Goal: Task Accomplishment & Management: Use online tool/utility

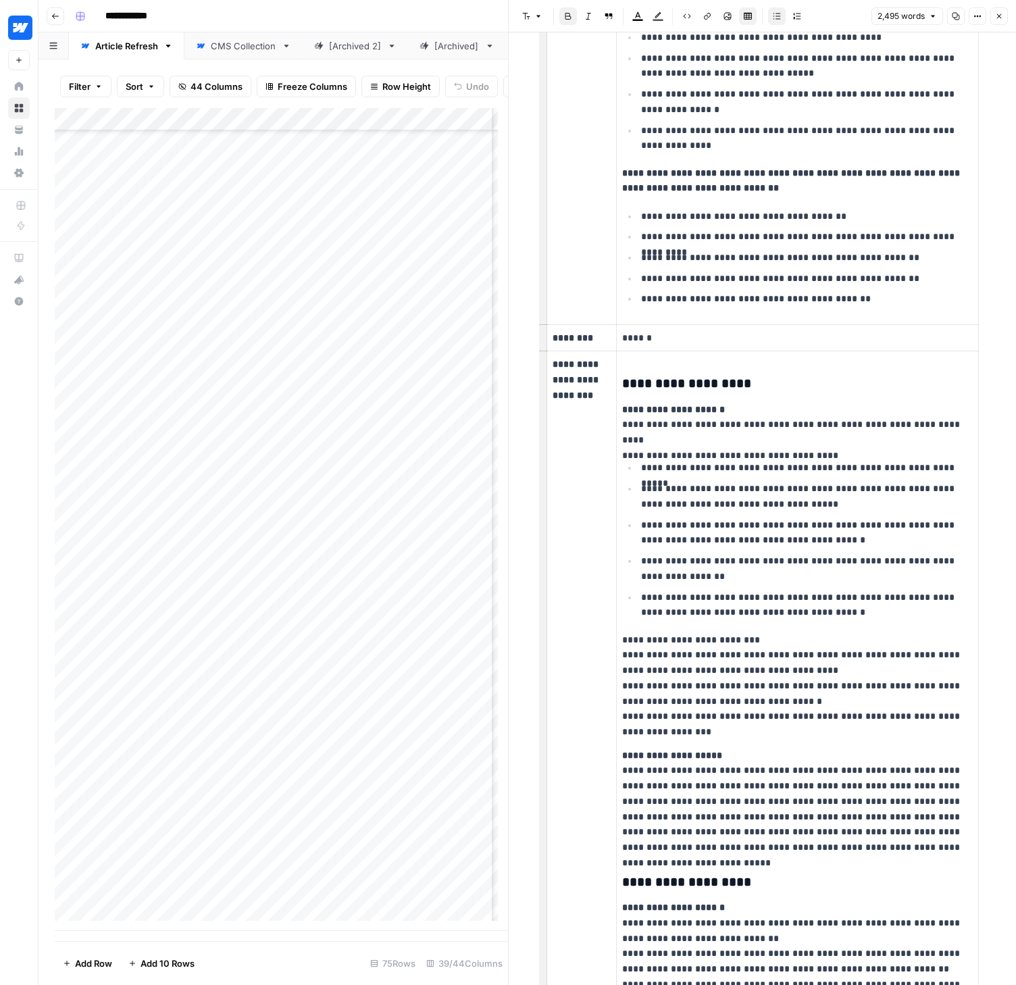
scroll to position [954, 2722]
click at [200, 907] on div "Add Column" at bounding box center [281, 519] width 453 height 823
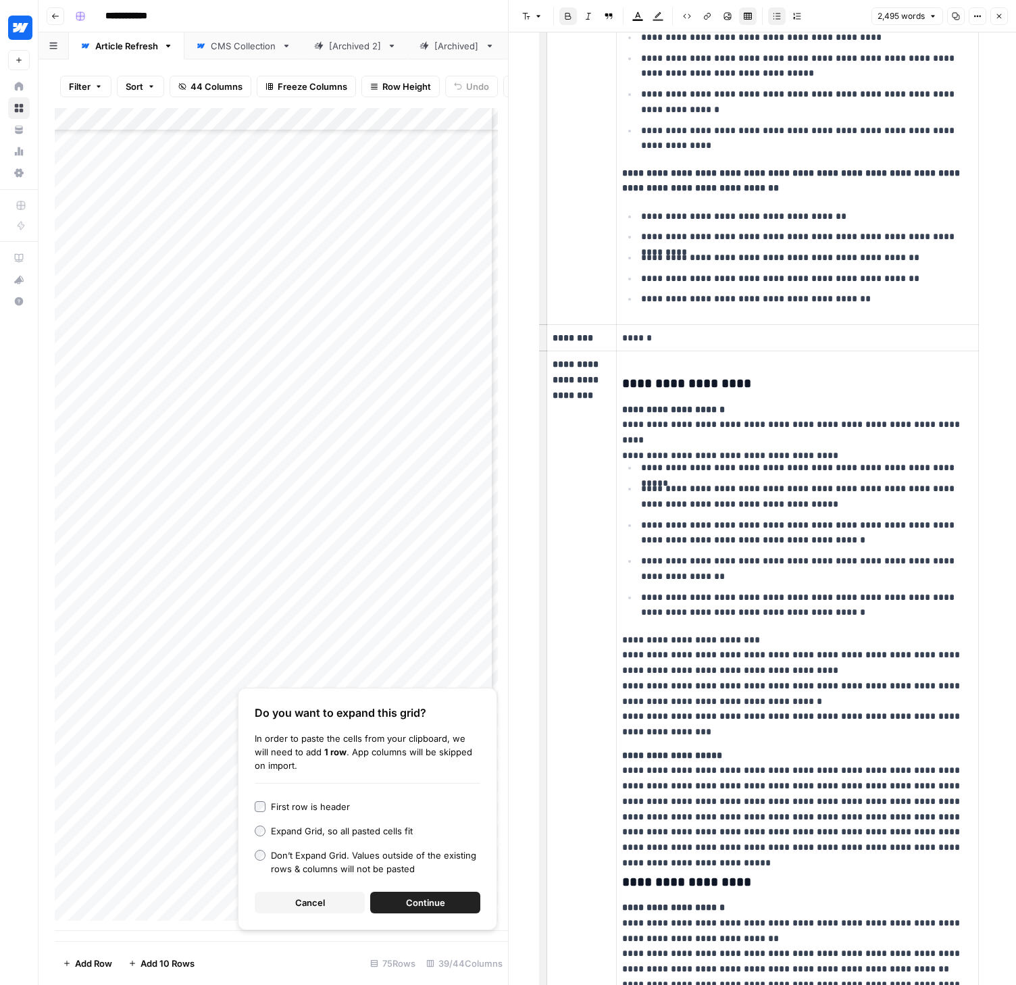
click at [434, 900] on span "Continue" at bounding box center [425, 903] width 39 height 14
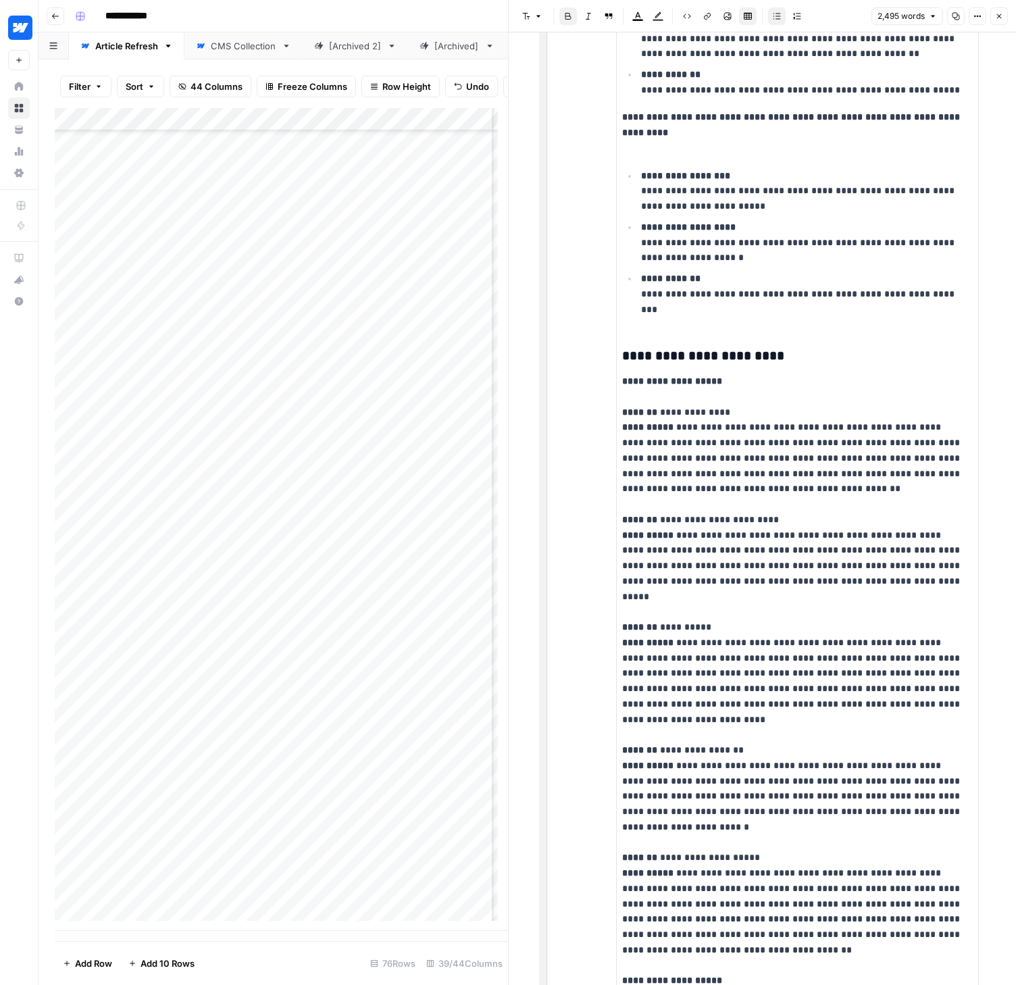
scroll to position [4856, 0]
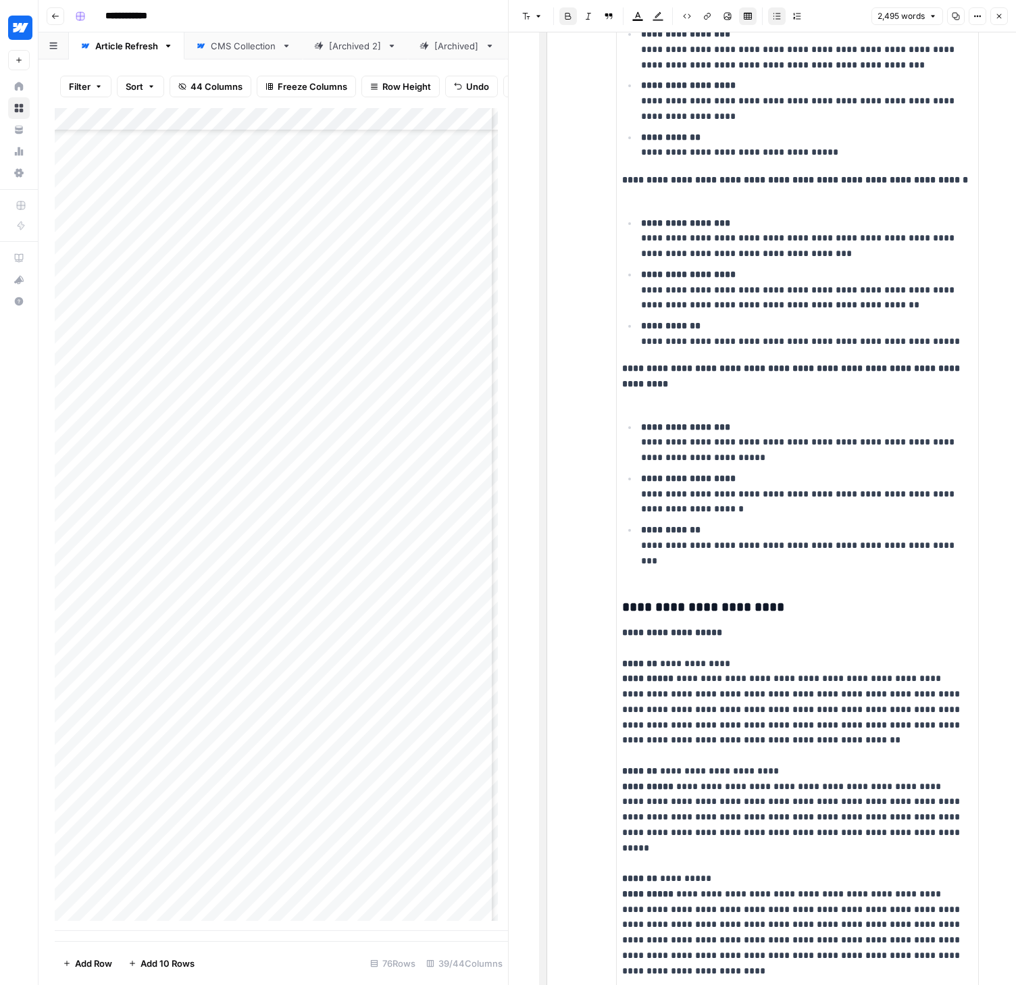
click at [998, 15] on icon "button" at bounding box center [999, 16] width 5 height 5
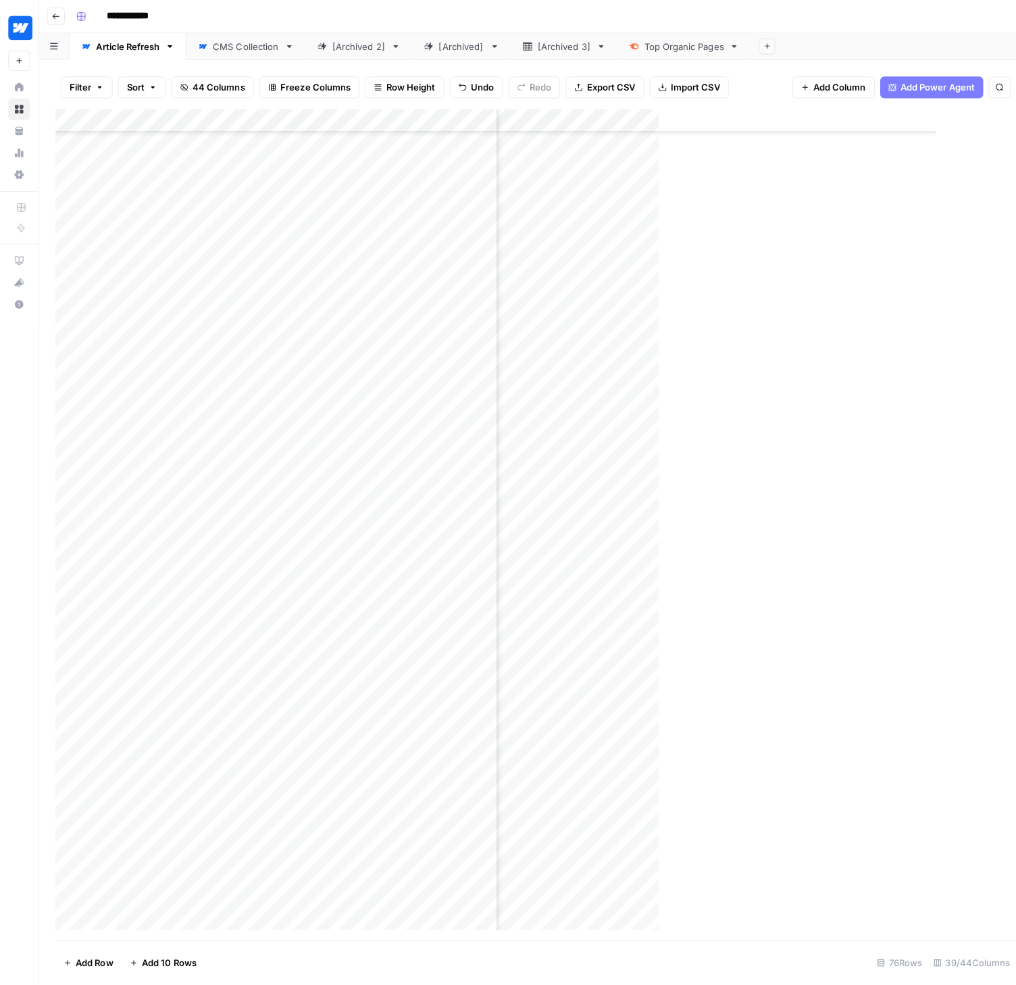
scroll to position [967, 2722]
click at [449, 777] on div "Add Column" at bounding box center [527, 524] width 945 height 833
click at [454, 756] on div "Add Column" at bounding box center [527, 524] width 945 height 833
click at [444, 758] on div "Add Column" at bounding box center [527, 524] width 945 height 833
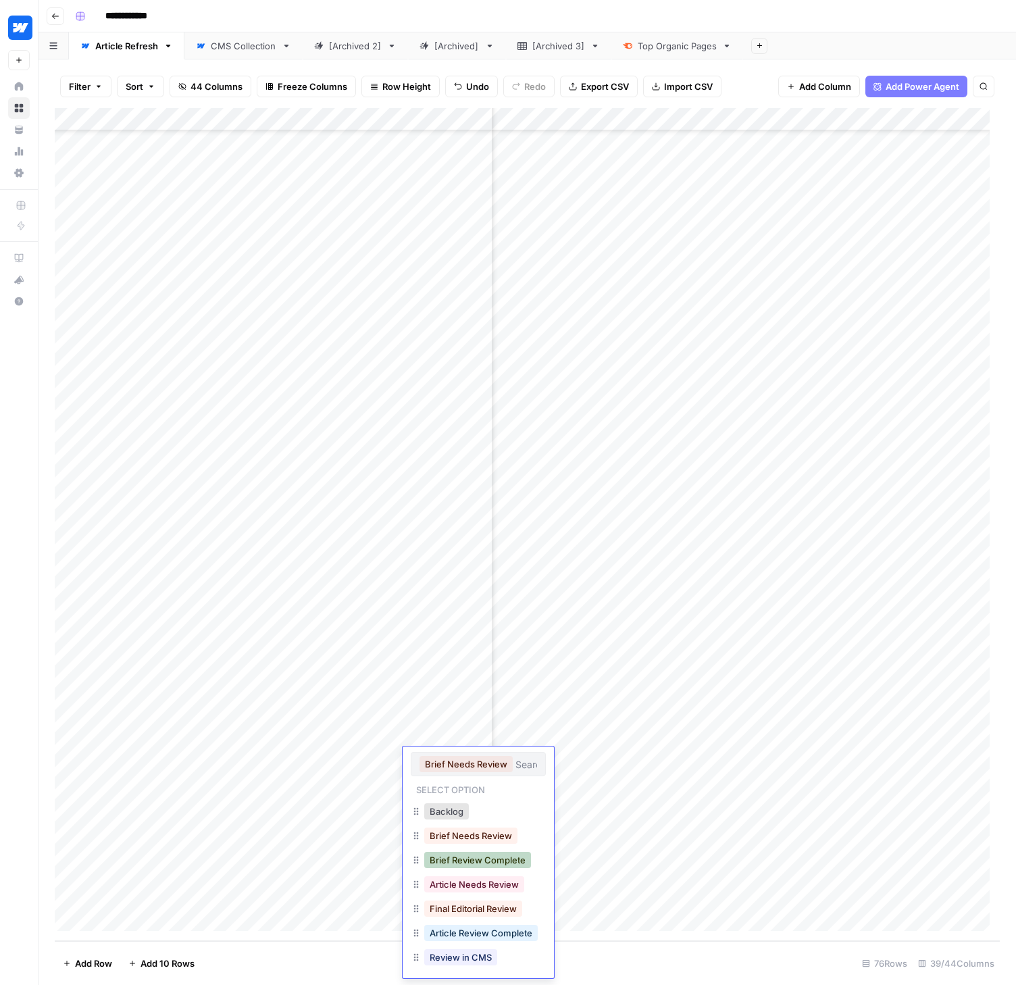
click at [479, 860] on button "Brief Review Complete" at bounding box center [477, 860] width 107 height 16
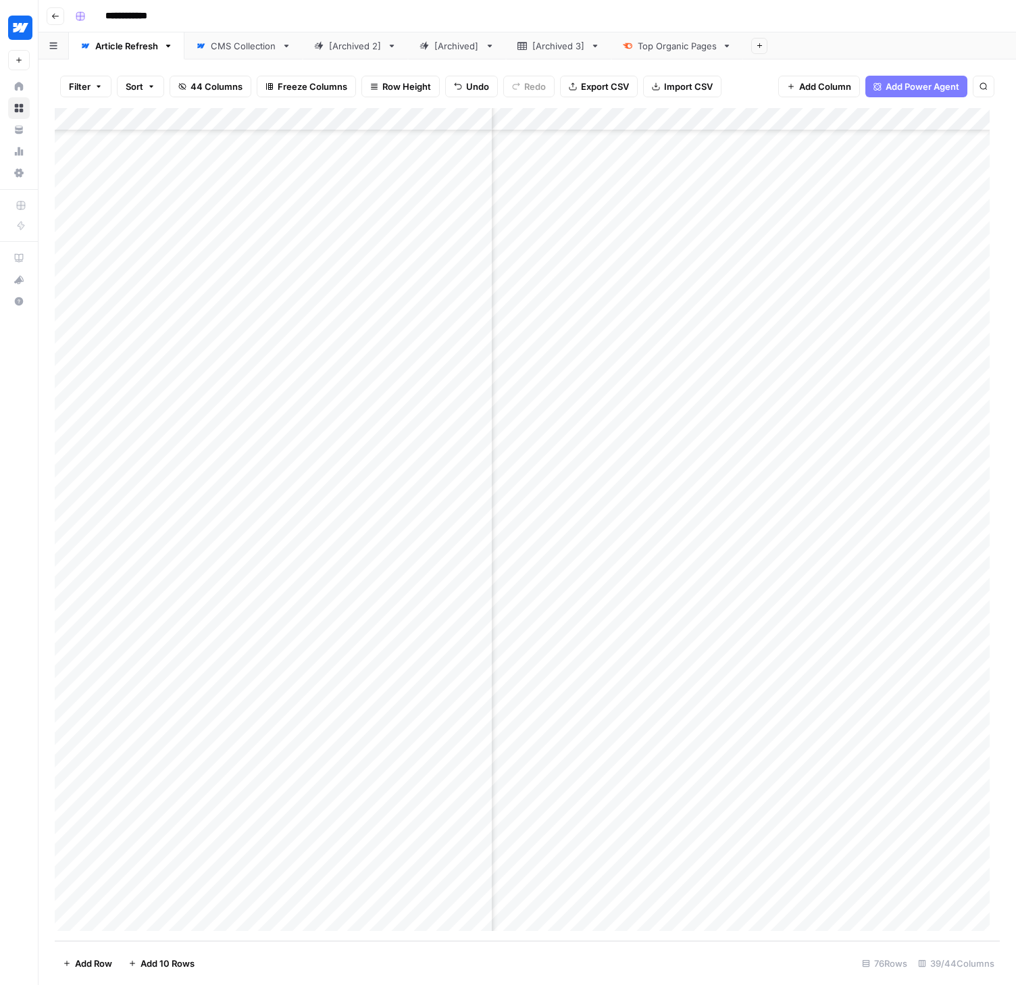
click at [634, 779] on div "Add Column" at bounding box center [527, 524] width 945 height 833
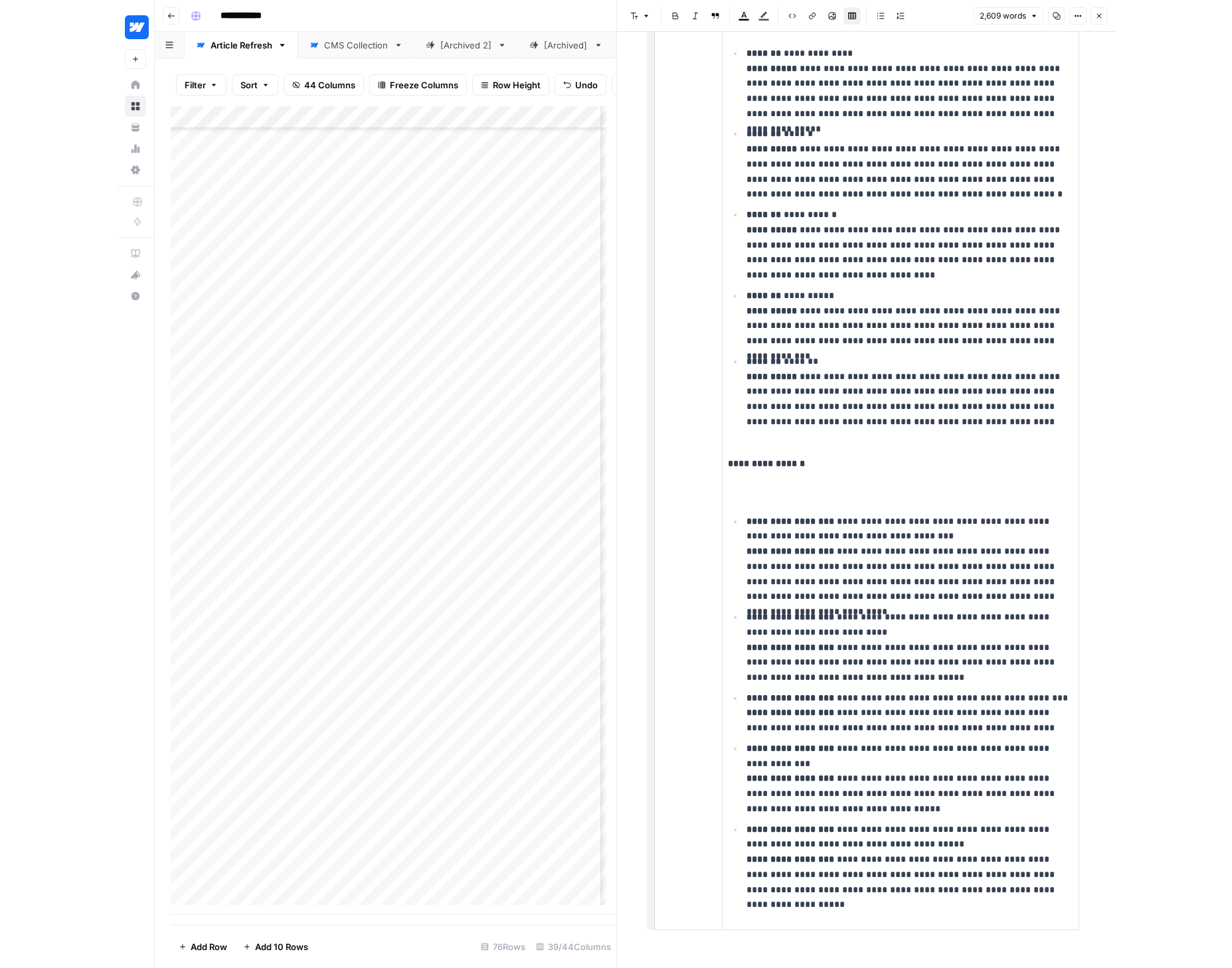
scroll to position [950, 3036]
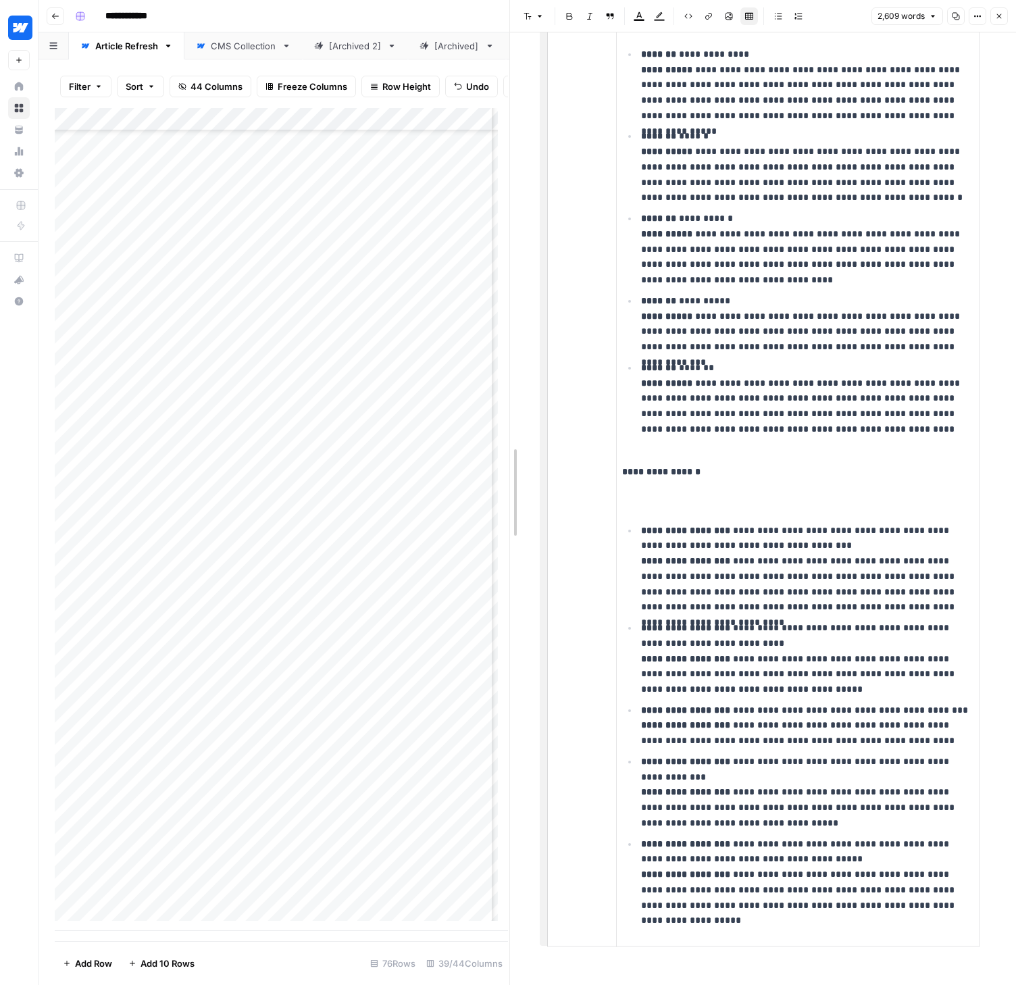
drag, startPoint x: 507, startPoint y: 759, endPoint x: 562, endPoint y: 766, distance: 55.9
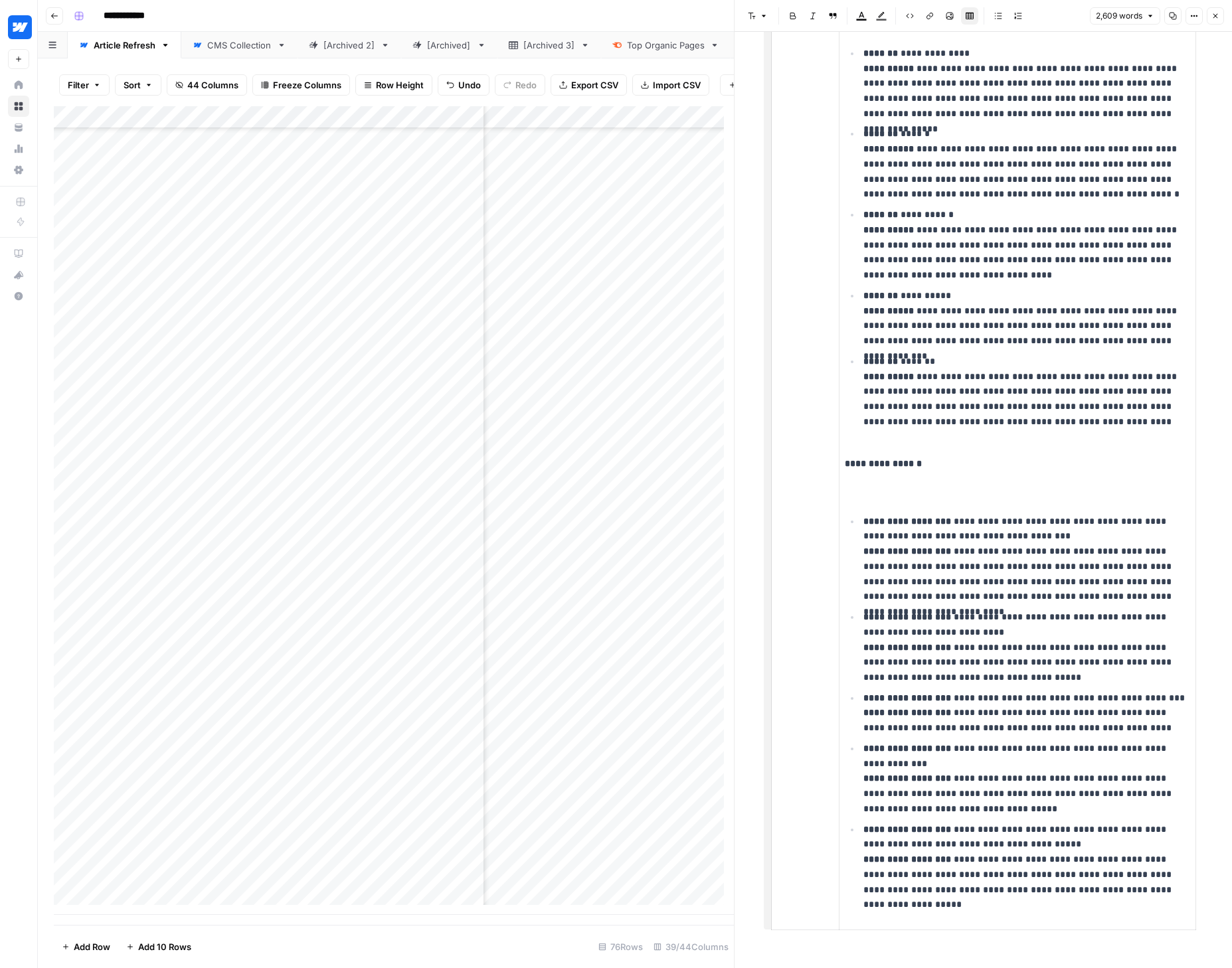
click at [437, 778] on div "Add Column" at bounding box center [394, 510] width 680 height 809
click at [448, 778] on div "Add Column" at bounding box center [394, 510] width 680 height 809
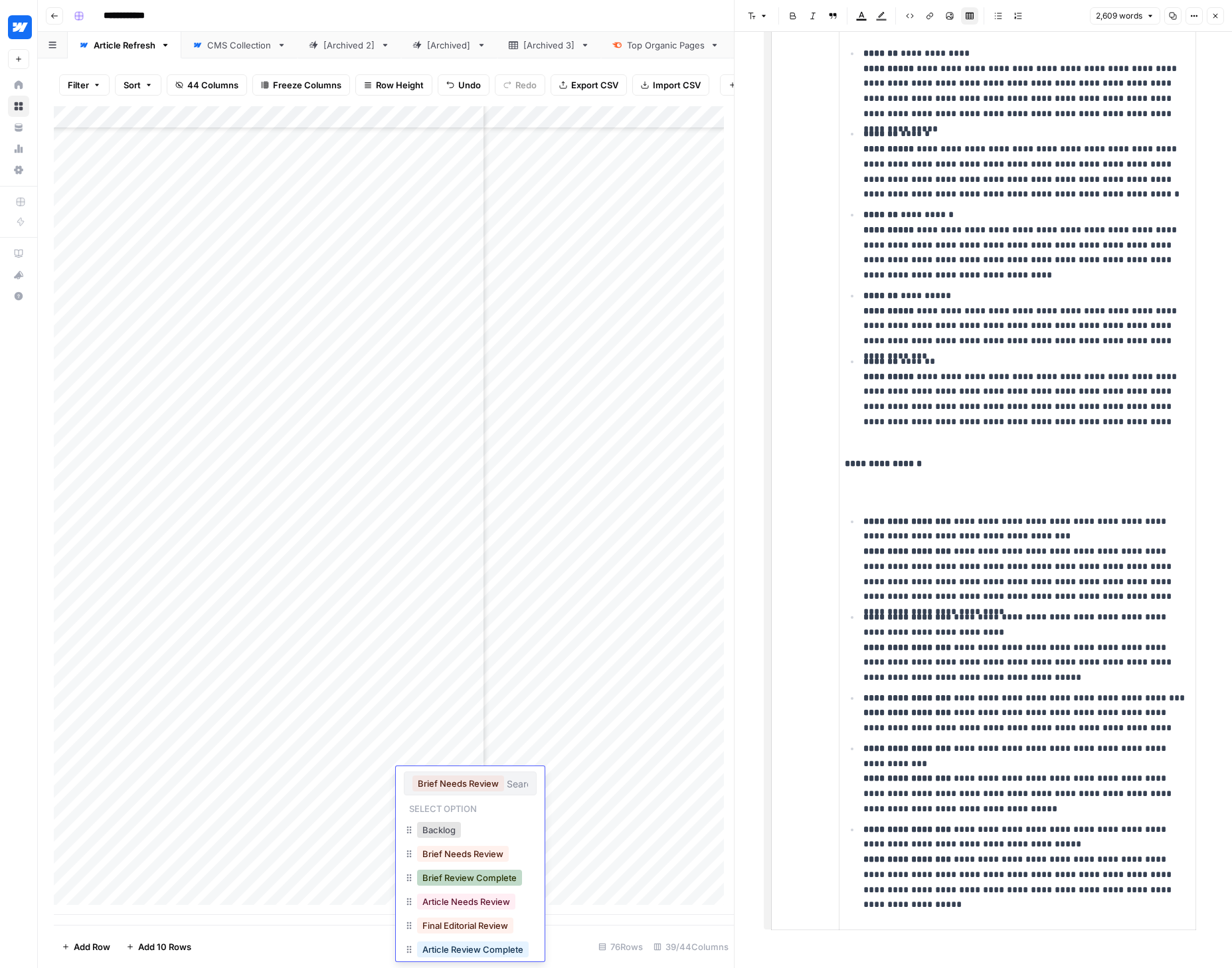
click at [453, 875] on button "Brief Review Complete" at bounding box center [469, 878] width 105 height 16
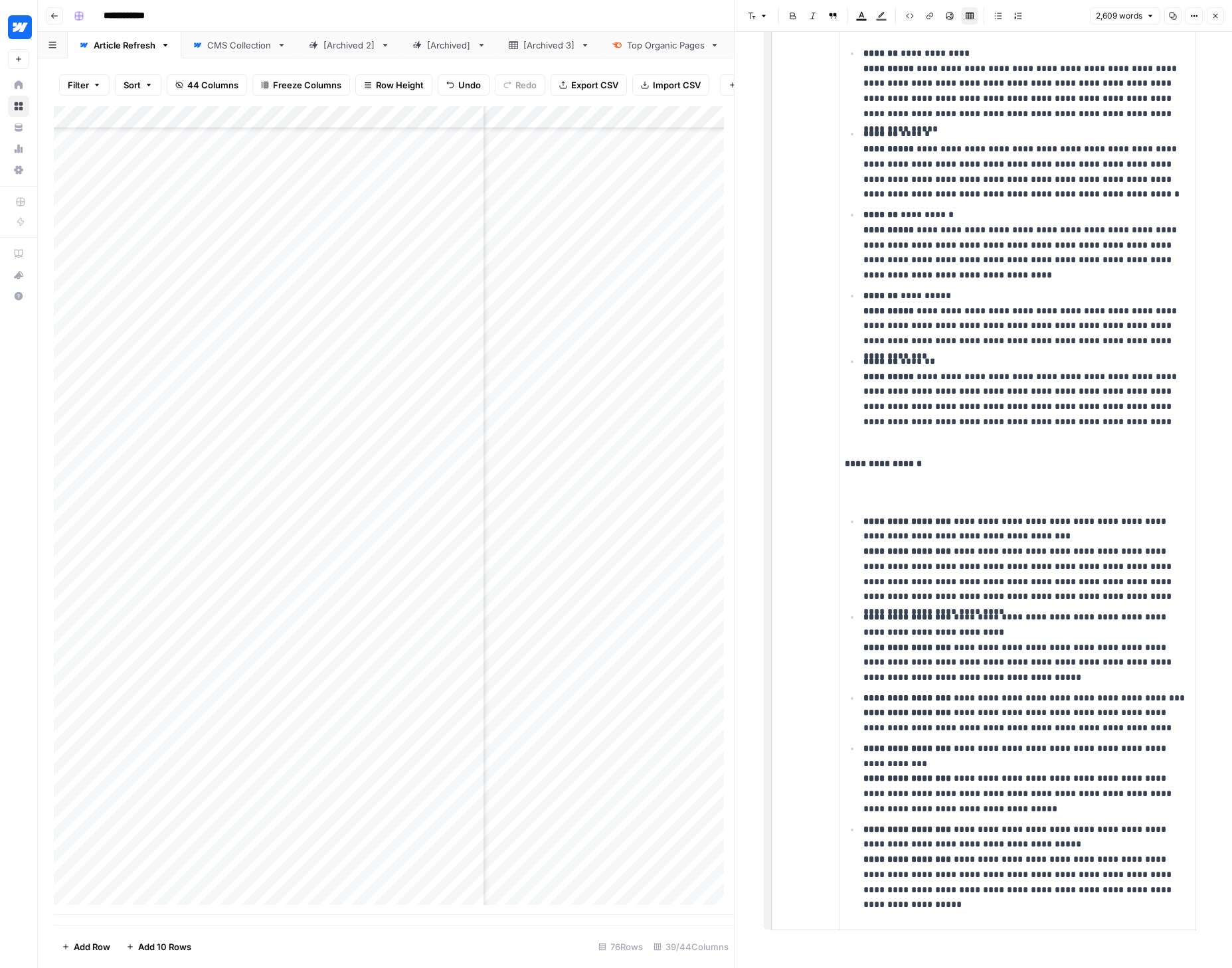
scroll to position [950, 3069]
click at [576, 755] on div "Add Column" at bounding box center [394, 510] width 680 height 809
click at [573, 778] on div "Add Column" at bounding box center [394, 510] width 680 height 809
click at [579, 802] on div "Add Column" at bounding box center [394, 510] width 680 height 809
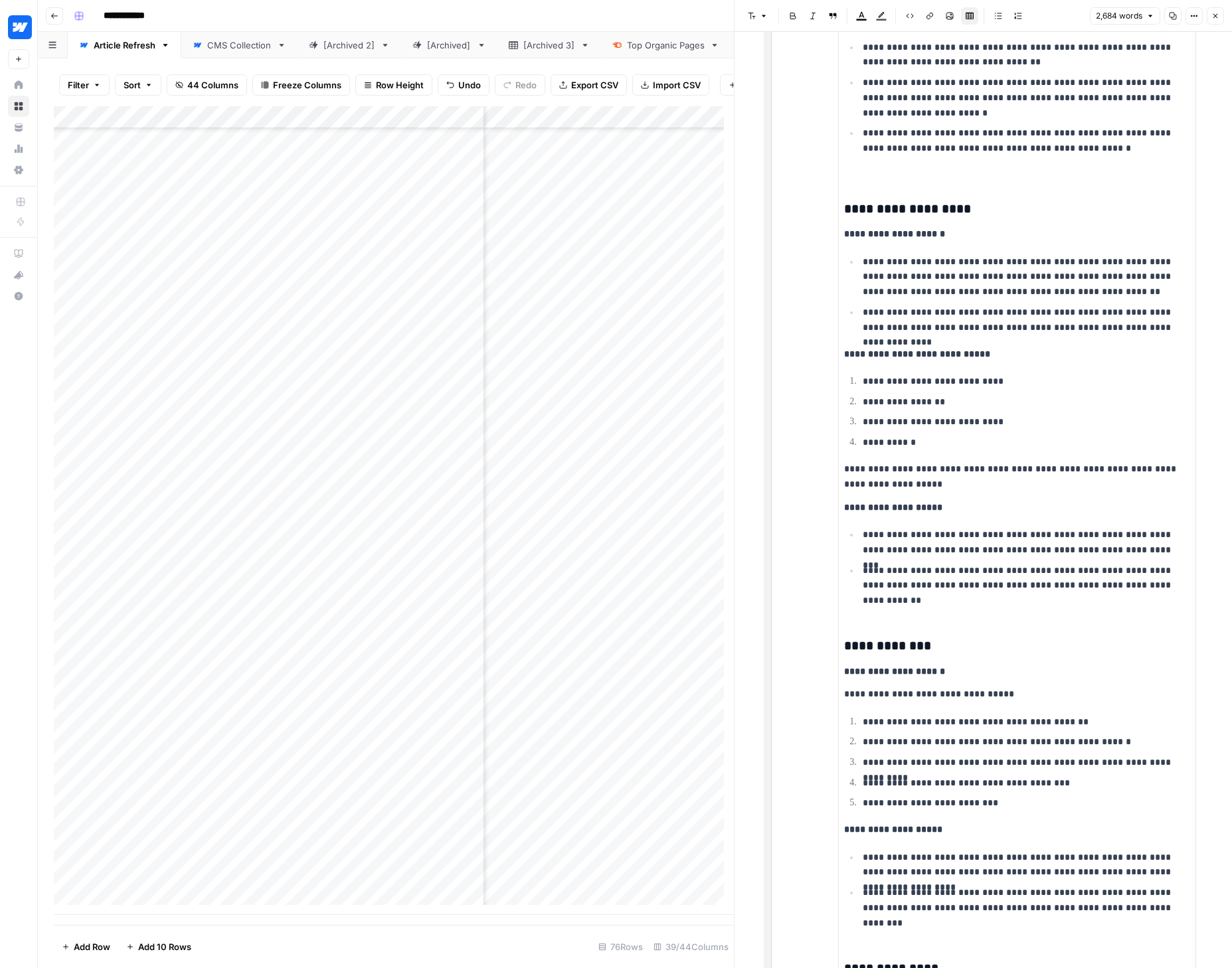
scroll to position [1818, 0]
